Goal: Entertainment & Leisure: Consume media (video, audio)

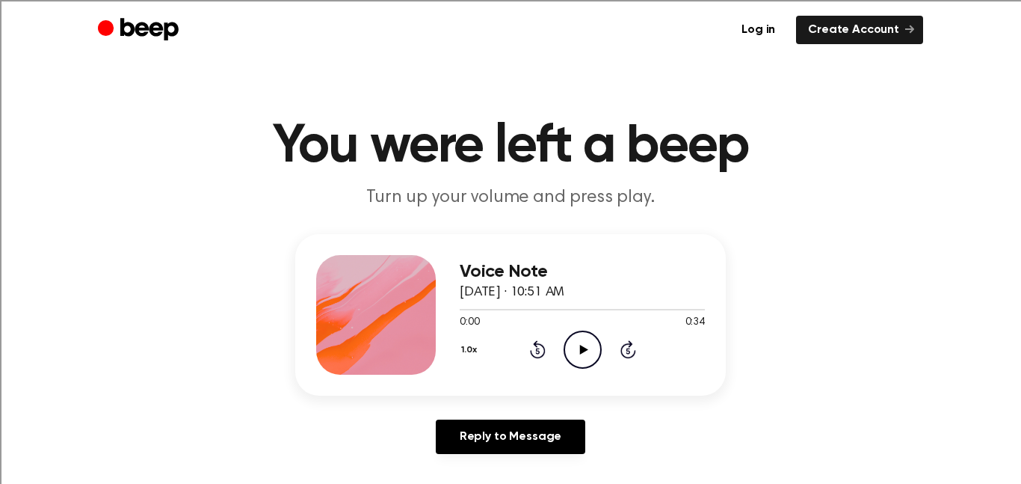
click at [593, 356] on icon "Play Audio" at bounding box center [583, 349] width 38 height 38
click at [589, 342] on icon "Pause Audio" at bounding box center [583, 349] width 38 height 38
drag, startPoint x: 593, startPoint y: 311, endPoint x: 558, endPoint y: 321, distance: 36.7
click at [558, 321] on div "0:19 0:34 Your browser does not support the [object Object] element." at bounding box center [582, 317] width 245 height 28
click at [582, 351] on icon at bounding box center [583, 350] width 8 height 10
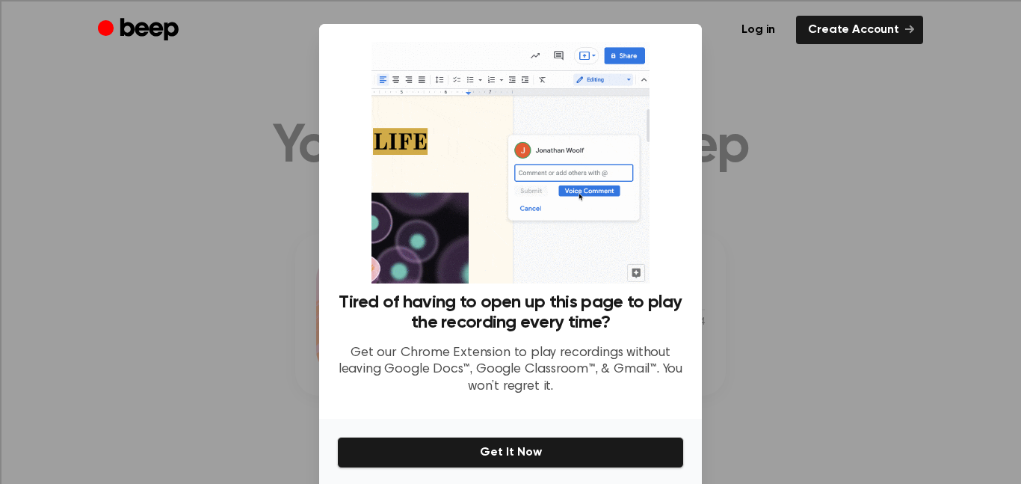
click at [780, 141] on div at bounding box center [510, 242] width 1021 height 484
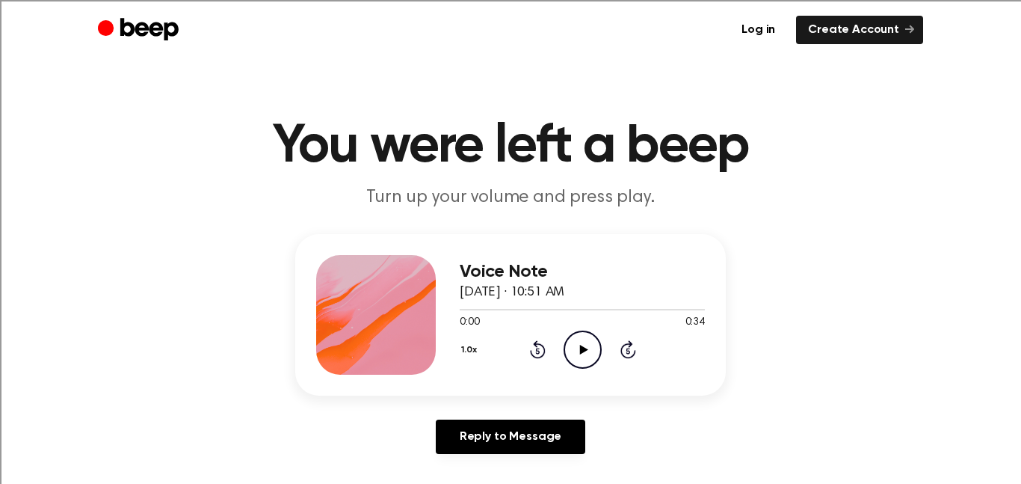
click at [593, 333] on icon "Play Audio" at bounding box center [583, 349] width 38 height 38
click at [579, 348] on icon at bounding box center [582, 350] width 7 height 10
click at [579, 348] on icon at bounding box center [583, 350] width 8 height 10
click at [579, 348] on icon at bounding box center [582, 350] width 7 height 10
click at [584, 336] on icon "Play Audio" at bounding box center [583, 349] width 38 height 38
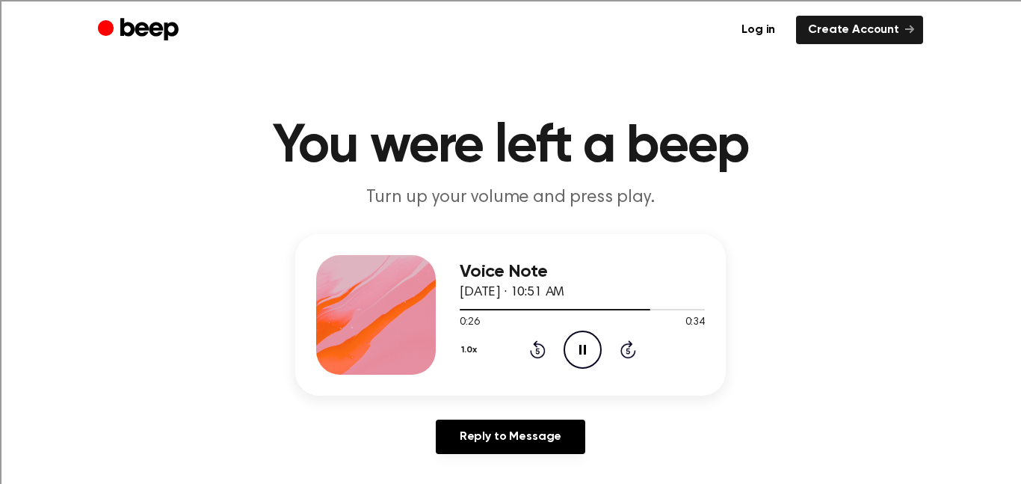
click at [590, 350] on icon "Pause Audio" at bounding box center [583, 349] width 38 height 38
click at [586, 342] on icon "Play Audio" at bounding box center [583, 349] width 38 height 38
click at [578, 342] on icon "Play Audio" at bounding box center [583, 349] width 38 height 38
click at [581, 336] on icon "Play Audio" at bounding box center [583, 349] width 38 height 38
click at [568, 345] on icon "Pause Audio" at bounding box center [583, 349] width 38 height 38
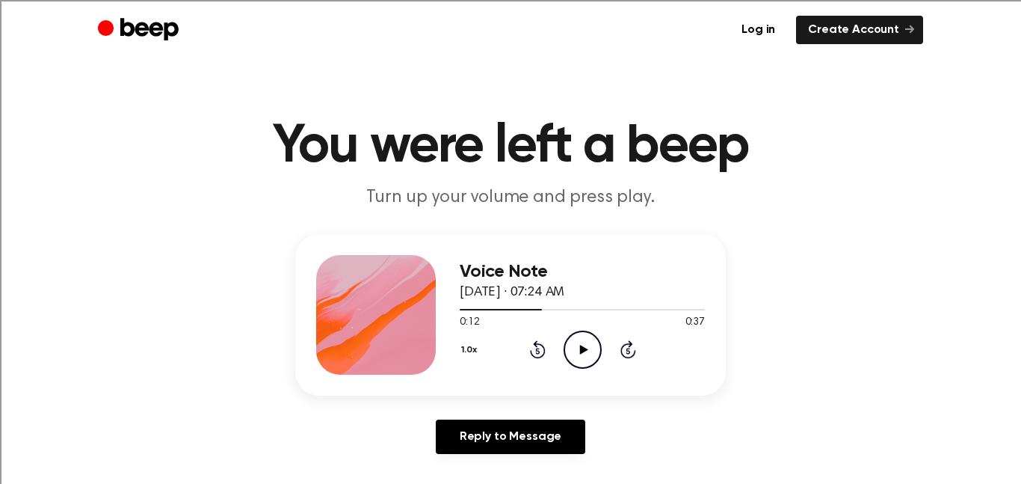
click at [570, 342] on icon "Play Audio" at bounding box center [583, 349] width 38 height 38
click at [570, 342] on icon "Pause Audio" at bounding box center [583, 349] width 38 height 38
click at [570, 342] on icon "Play Audio" at bounding box center [583, 349] width 38 height 38
click at [570, 342] on icon "Pause Audio" at bounding box center [583, 349] width 38 height 38
click at [662, 245] on div "Voice Note August 30, 2024 · 07:24 AM 0:12 0:37 Your browser does not support t…" at bounding box center [510, 314] width 430 height 161
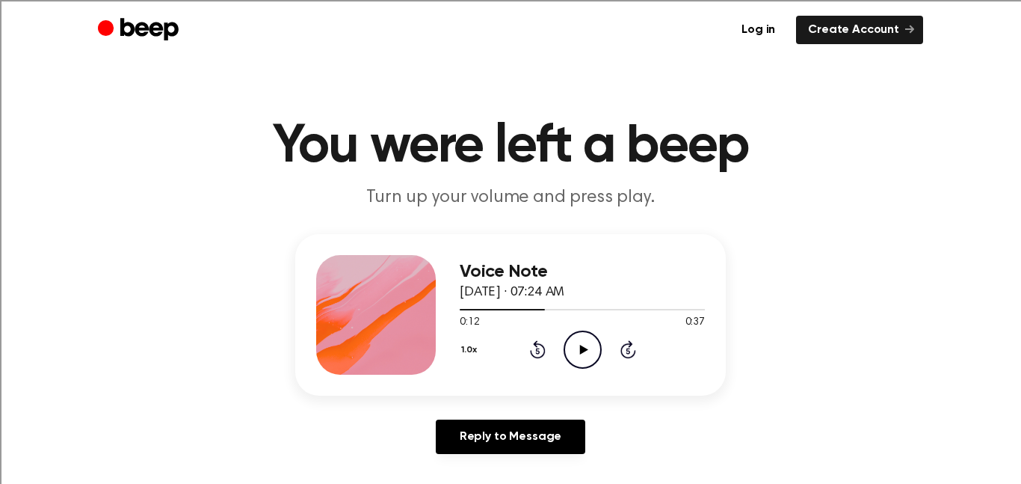
click at [662, 245] on div "Voice Note August 30, 2024 · 07:24 AM 0:12 0:37 Your browser does not support t…" at bounding box center [510, 314] width 430 height 161
click at [590, 338] on icon "Play Audio" at bounding box center [583, 349] width 38 height 38
click at [587, 336] on icon "Play Audio" at bounding box center [583, 349] width 38 height 38
click at [574, 345] on icon "Play Audio" at bounding box center [583, 349] width 38 height 38
